Goal: Information Seeking & Learning: Learn about a topic

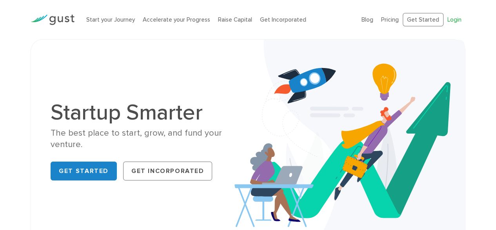
click at [456, 19] on link "Login" at bounding box center [455, 19] width 14 height 7
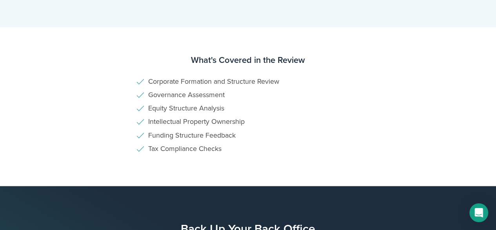
scroll to position [609, 0]
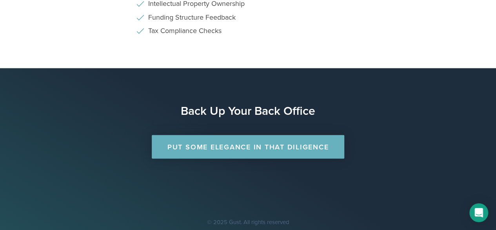
click at [279, 146] on link "Put Some Elegance in that Diligence" at bounding box center [248, 147] width 193 height 24
